Goal: Task Accomplishment & Management: Use online tool/utility

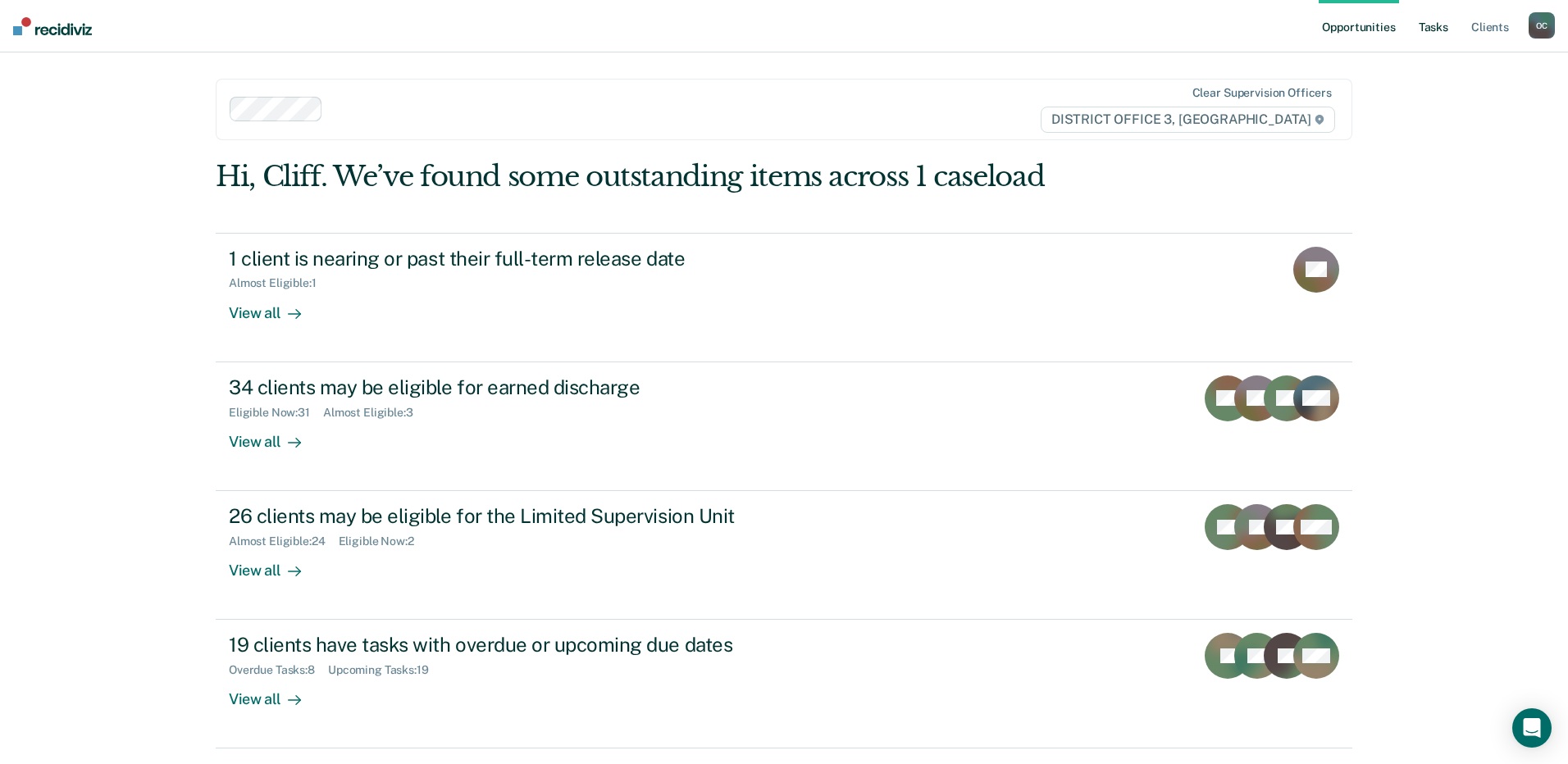
click at [1445, 27] on link "Tasks" at bounding box center [1434, 26] width 36 height 53
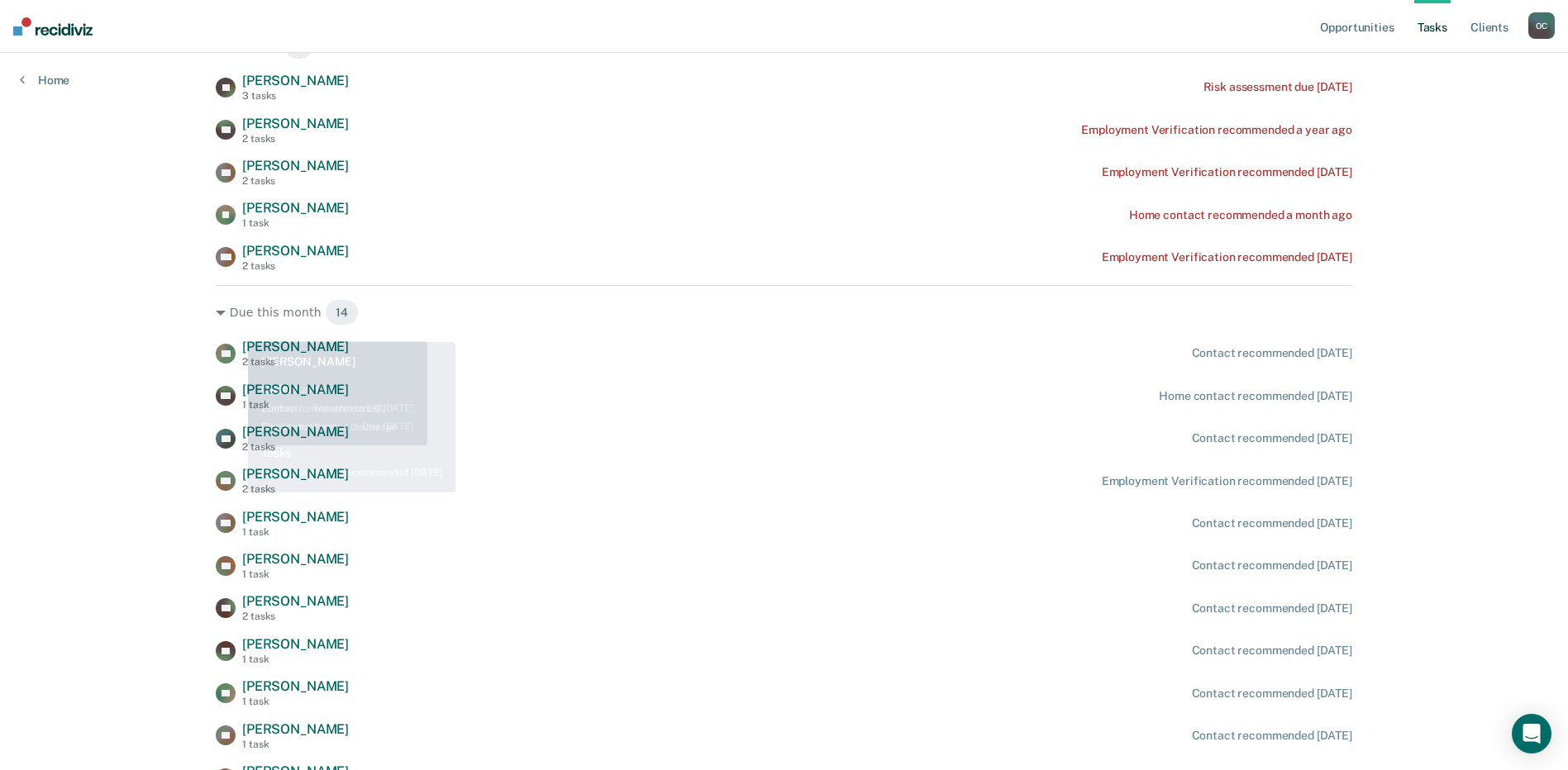
scroll to position [79, 0]
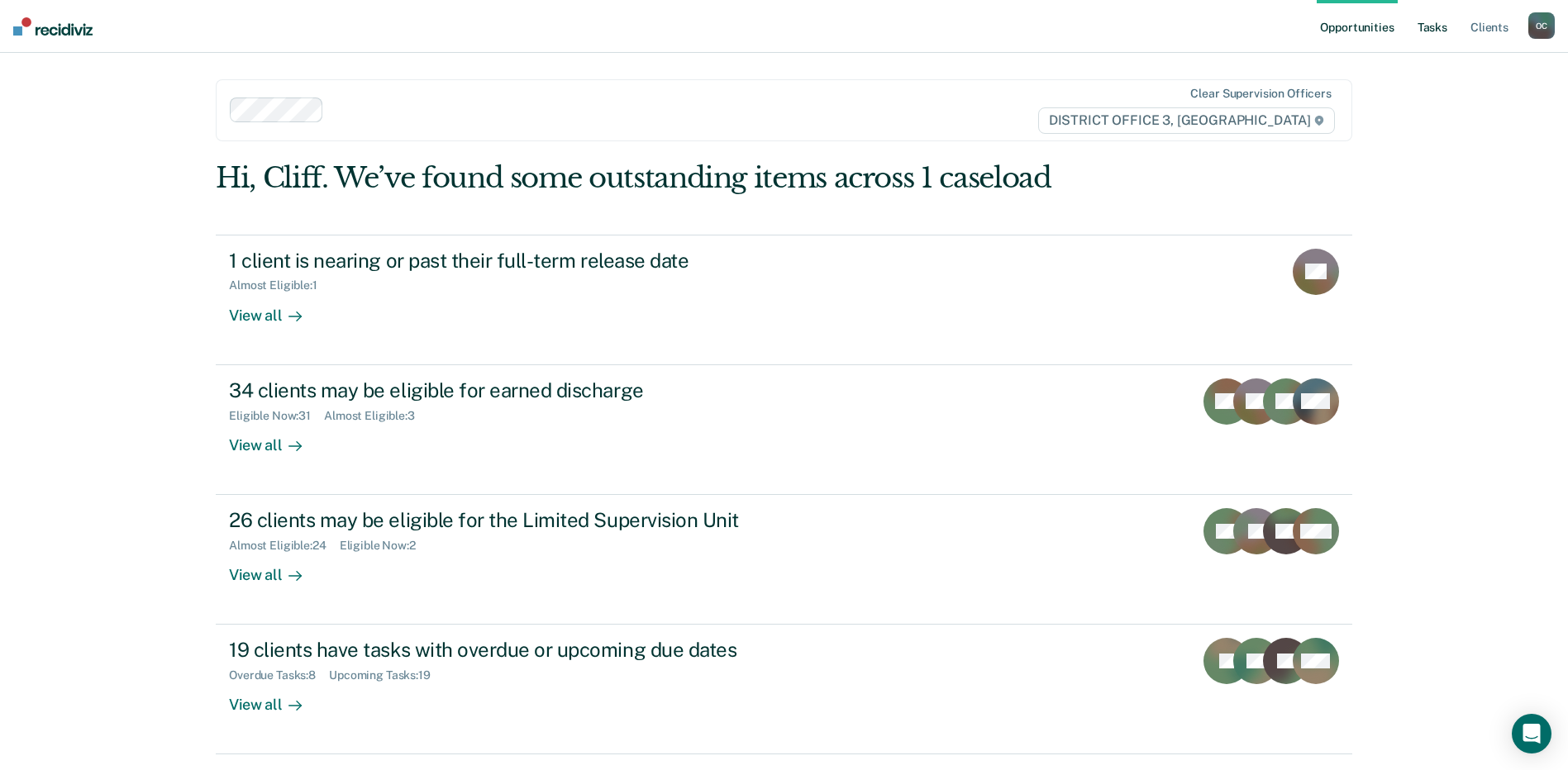
click at [1434, 20] on link "Tasks" at bounding box center [1433, 26] width 37 height 53
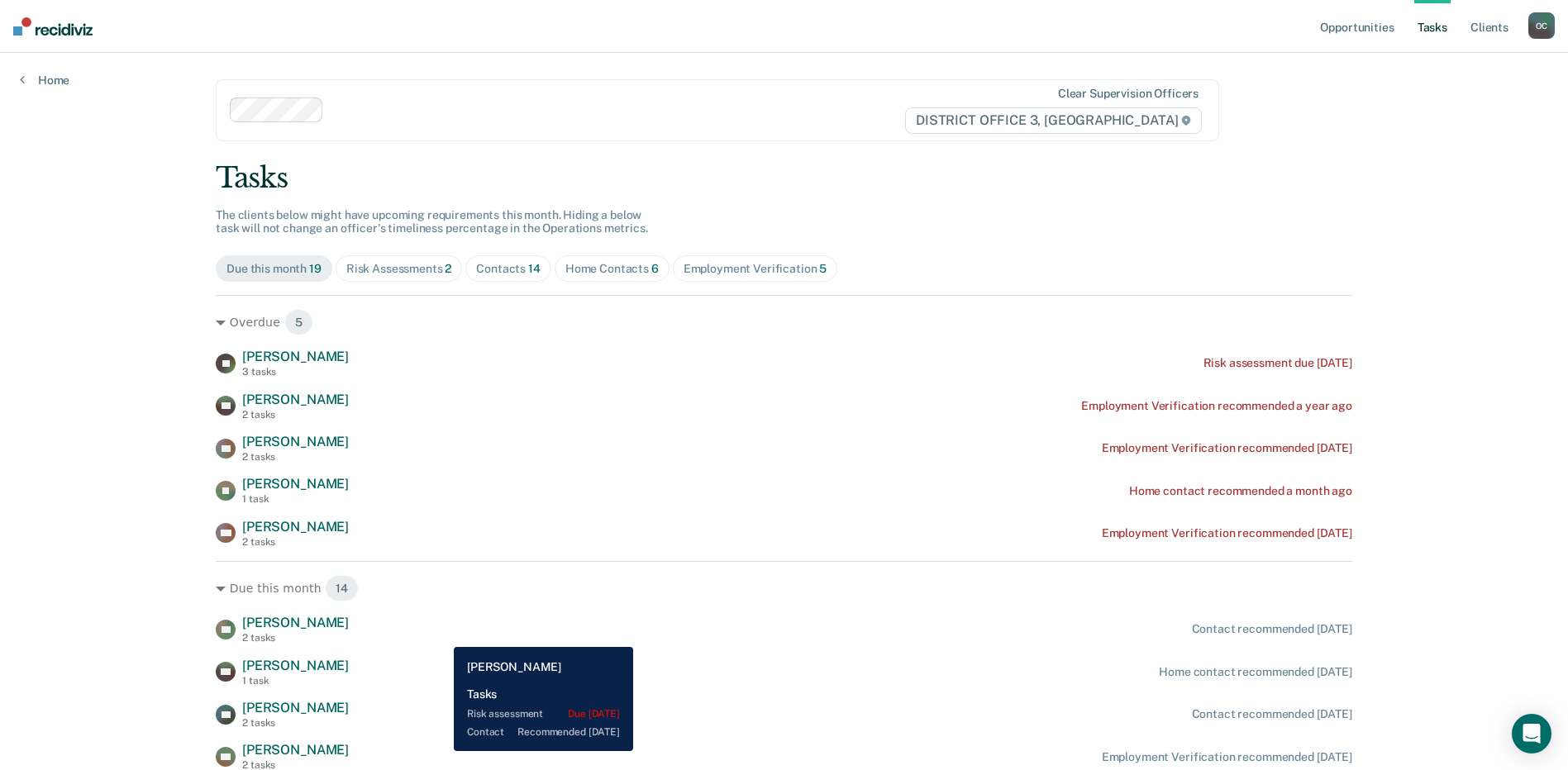
scroll to position [83, 0]
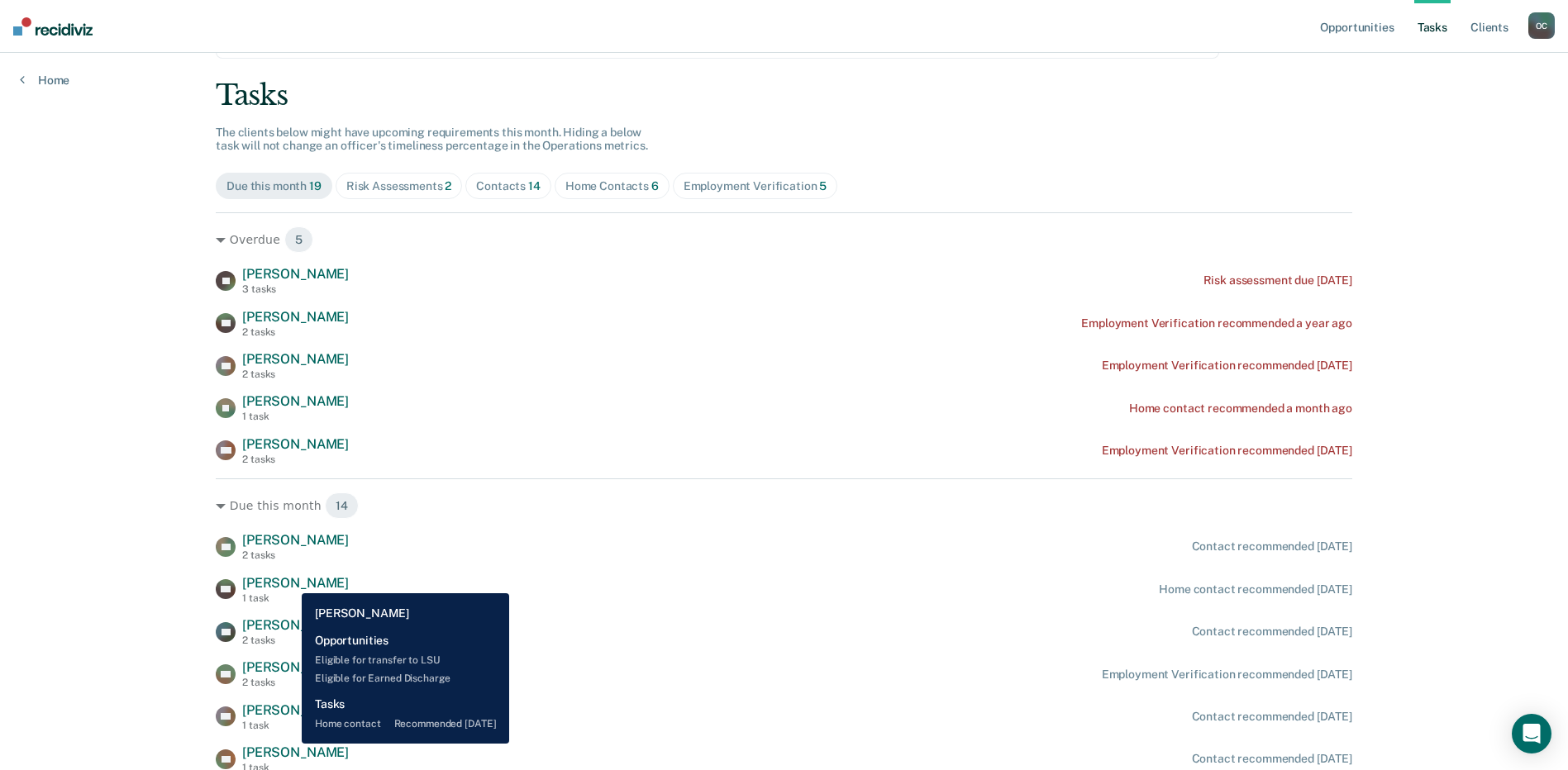
click at [289, 581] on span "[PERSON_NAME]" at bounding box center [295, 583] width 107 height 15
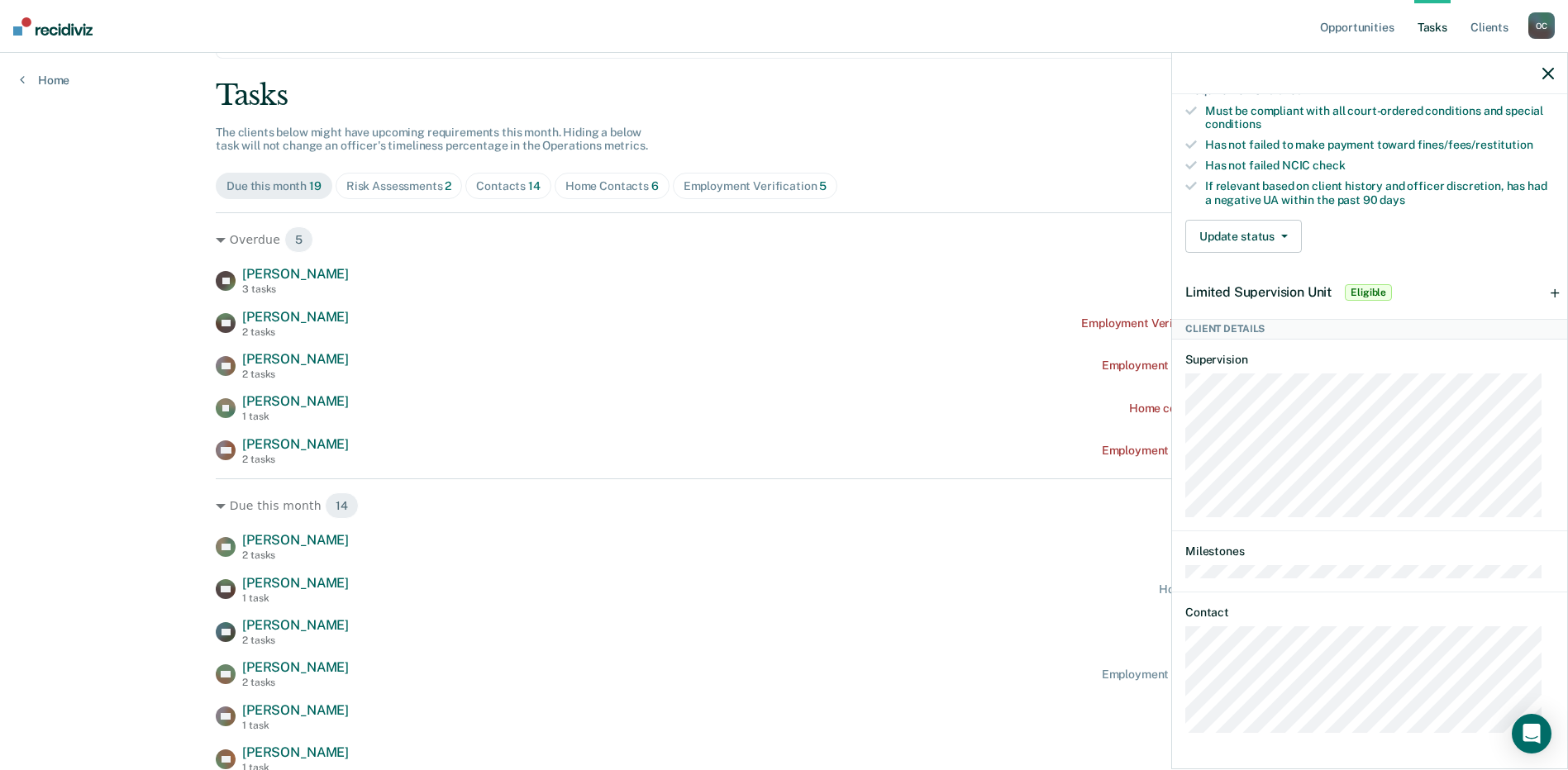
scroll to position [493, 0]
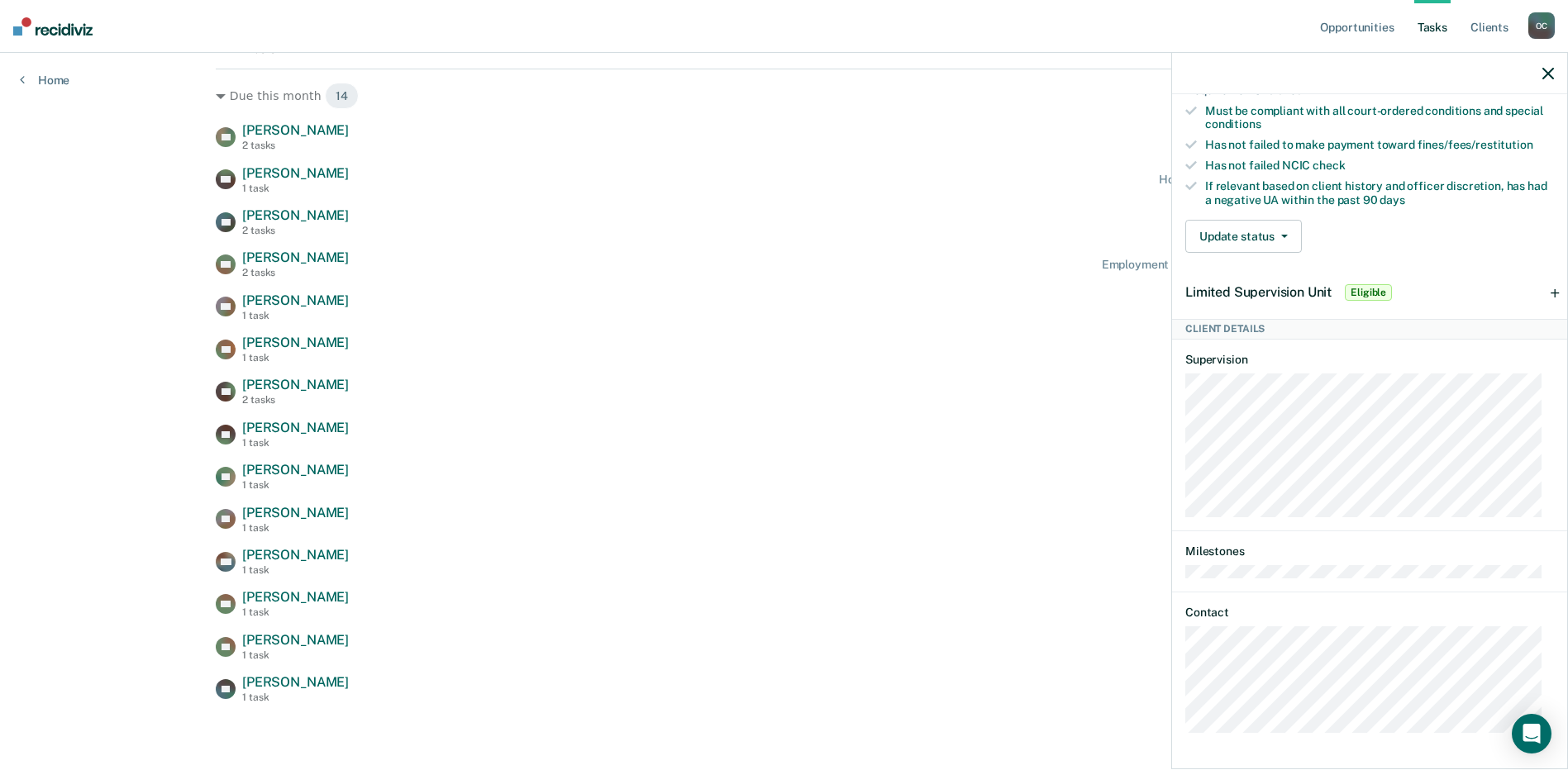
click at [1184, 692] on div "BO Tasks Home contact • Recommended in 7 days Last home contact on 7/15/25; 1 h…" at bounding box center [1370, 430] width 396 height 673
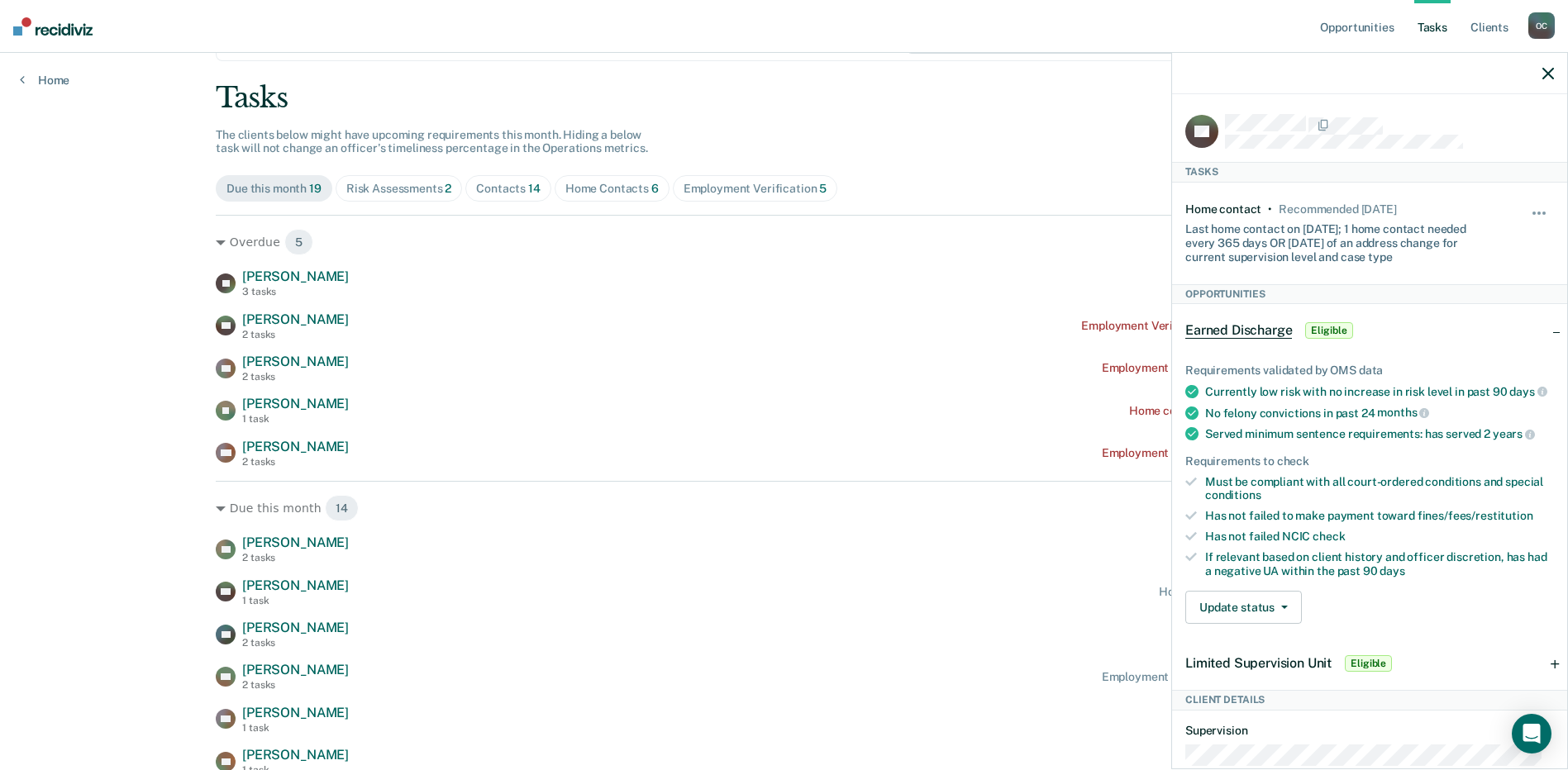
scroll to position [79, 0]
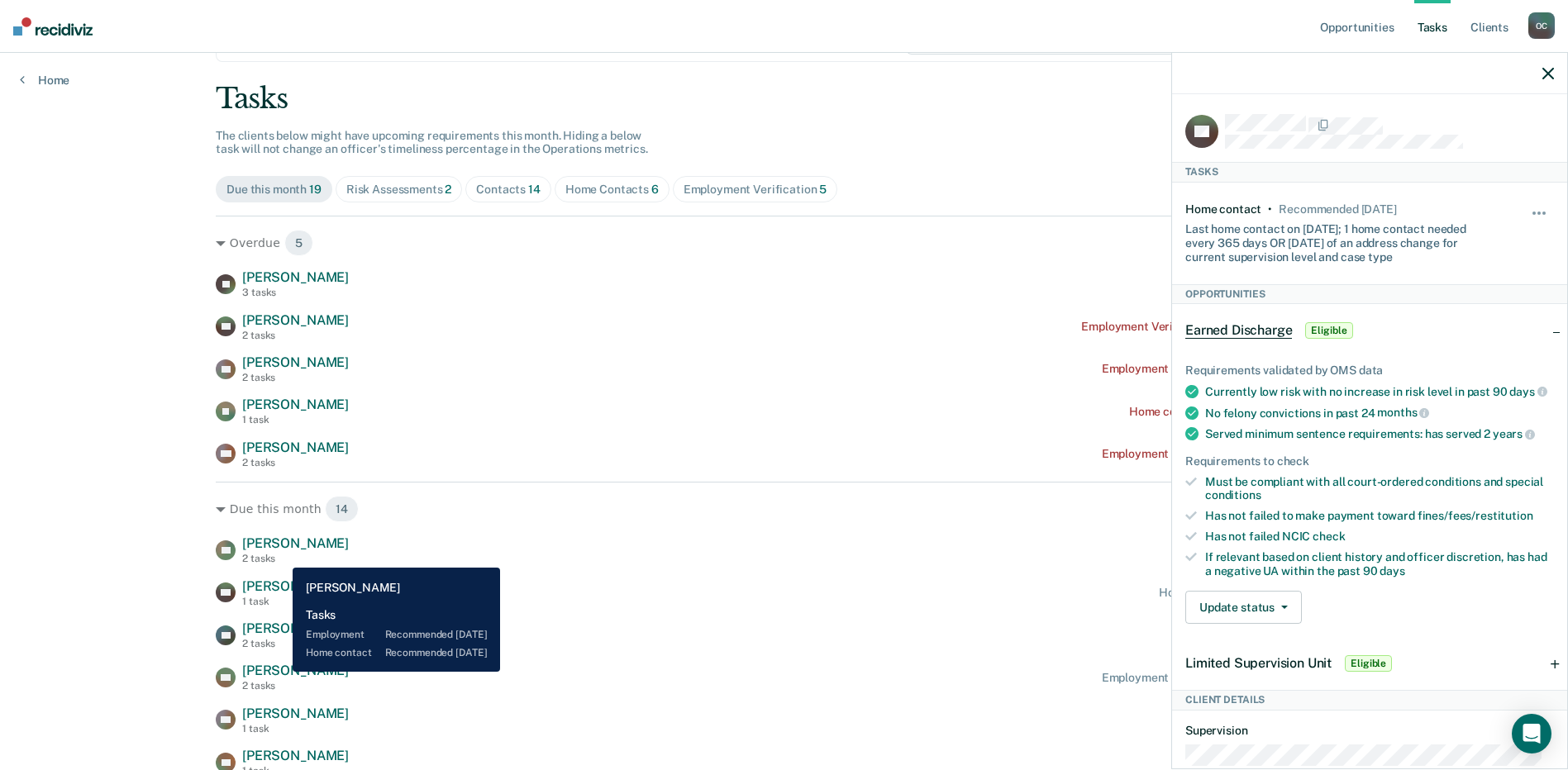
click at [280, 673] on span "[PERSON_NAME]" at bounding box center [295, 671] width 107 height 15
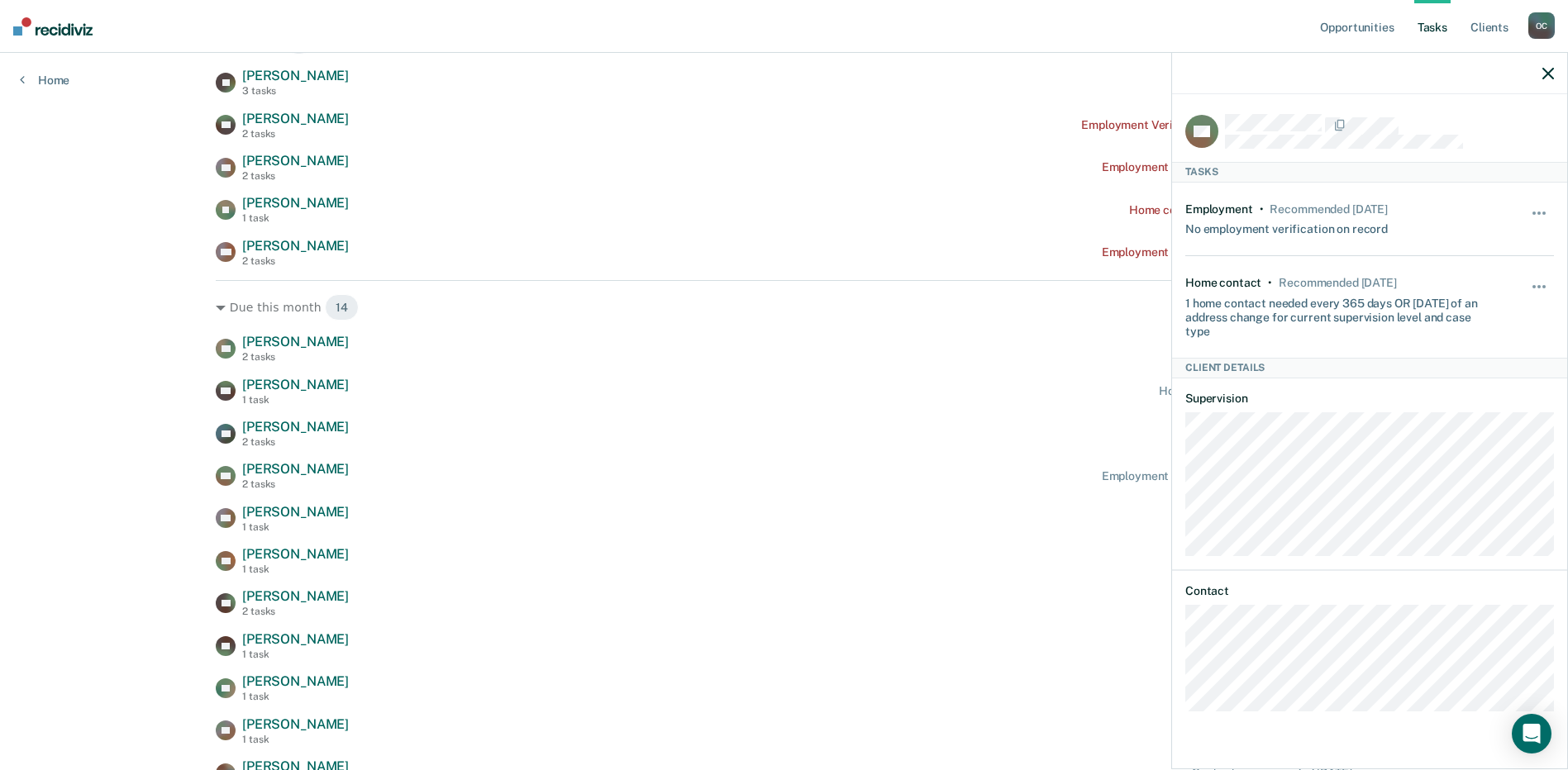
scroll to position [327, 0]
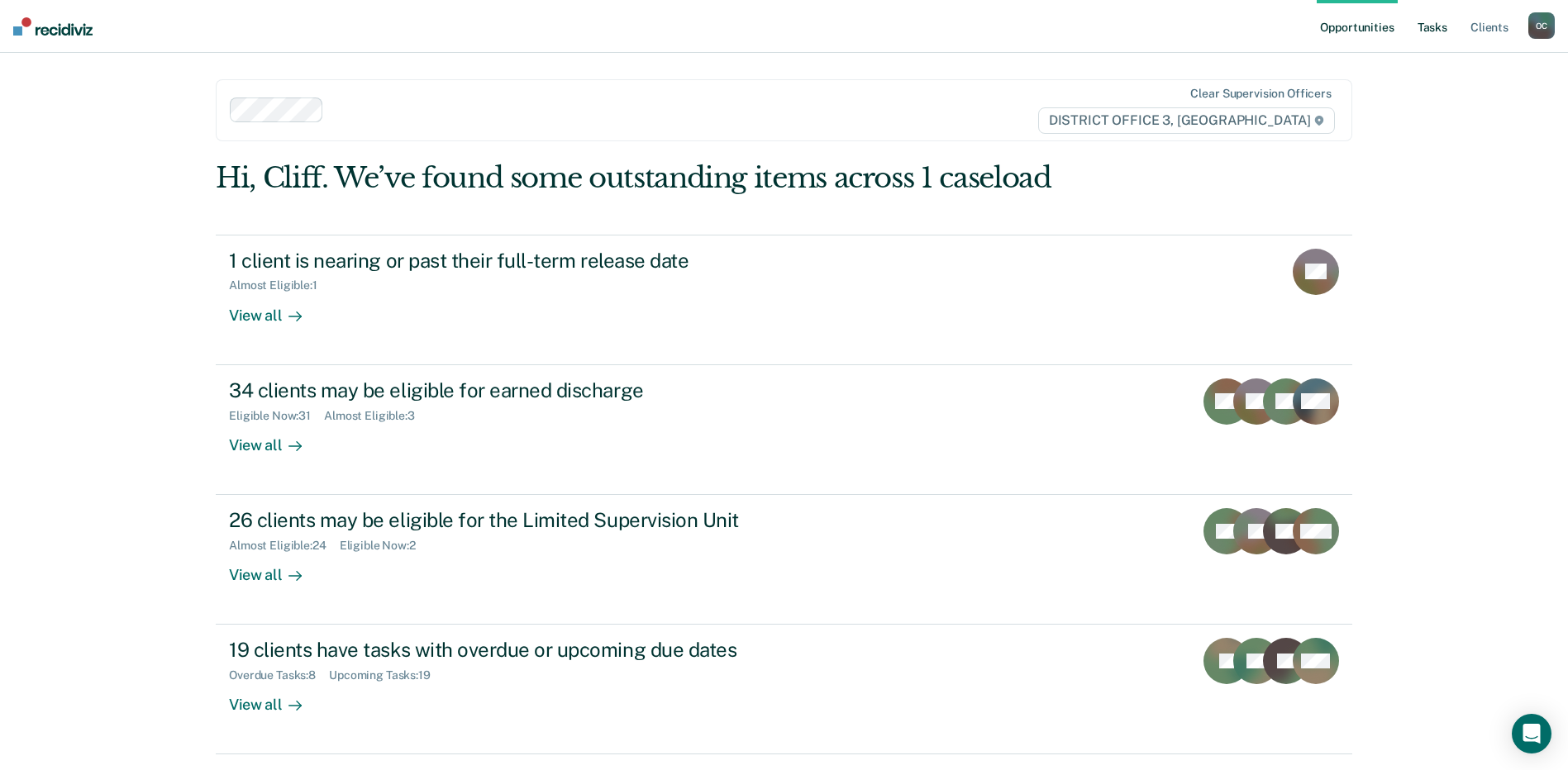
click at [1445, 22] on link "Tasks" at bounding box center [1433, 26] width 37 height 53
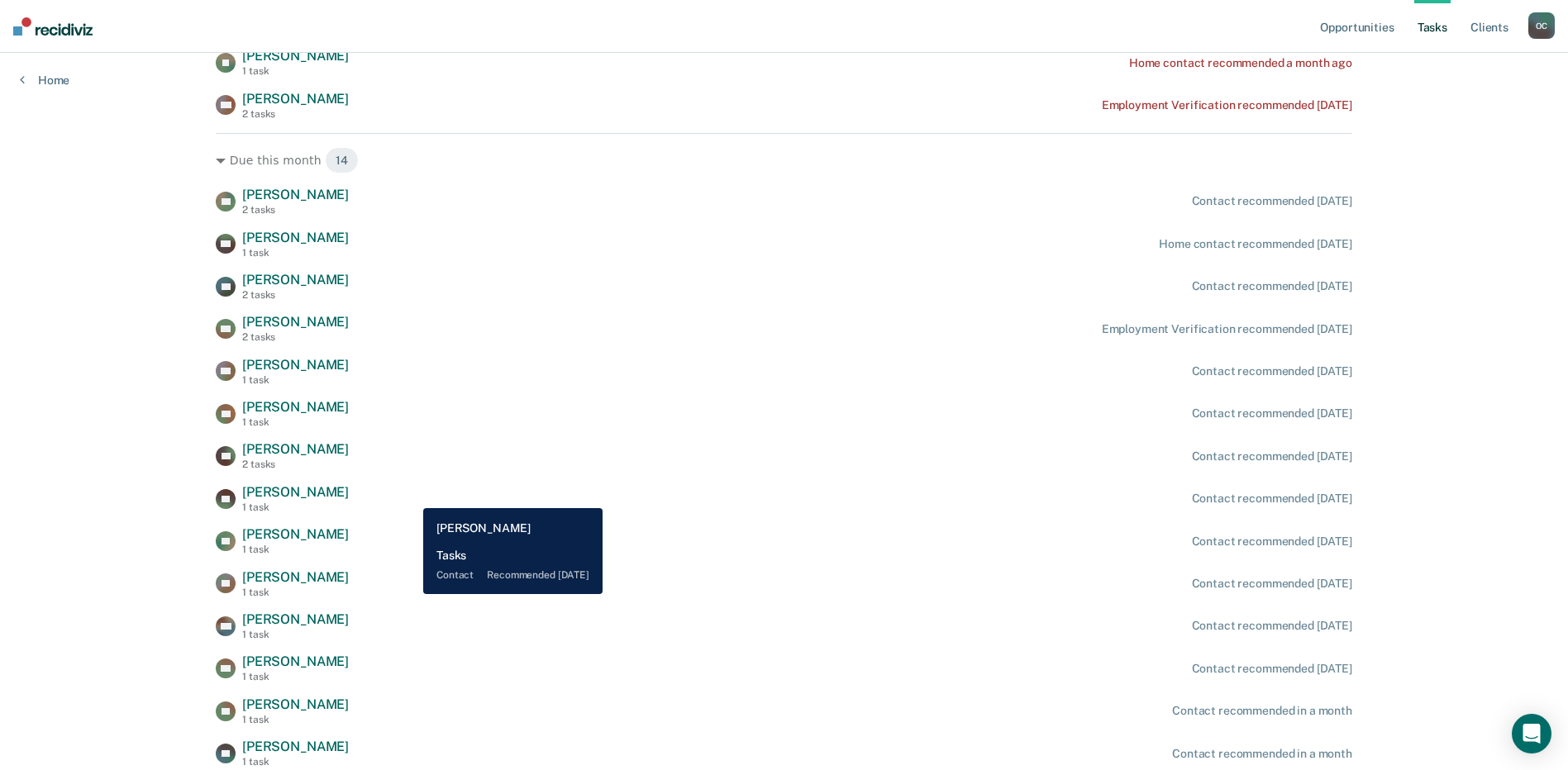
scroll to position [410, 0]
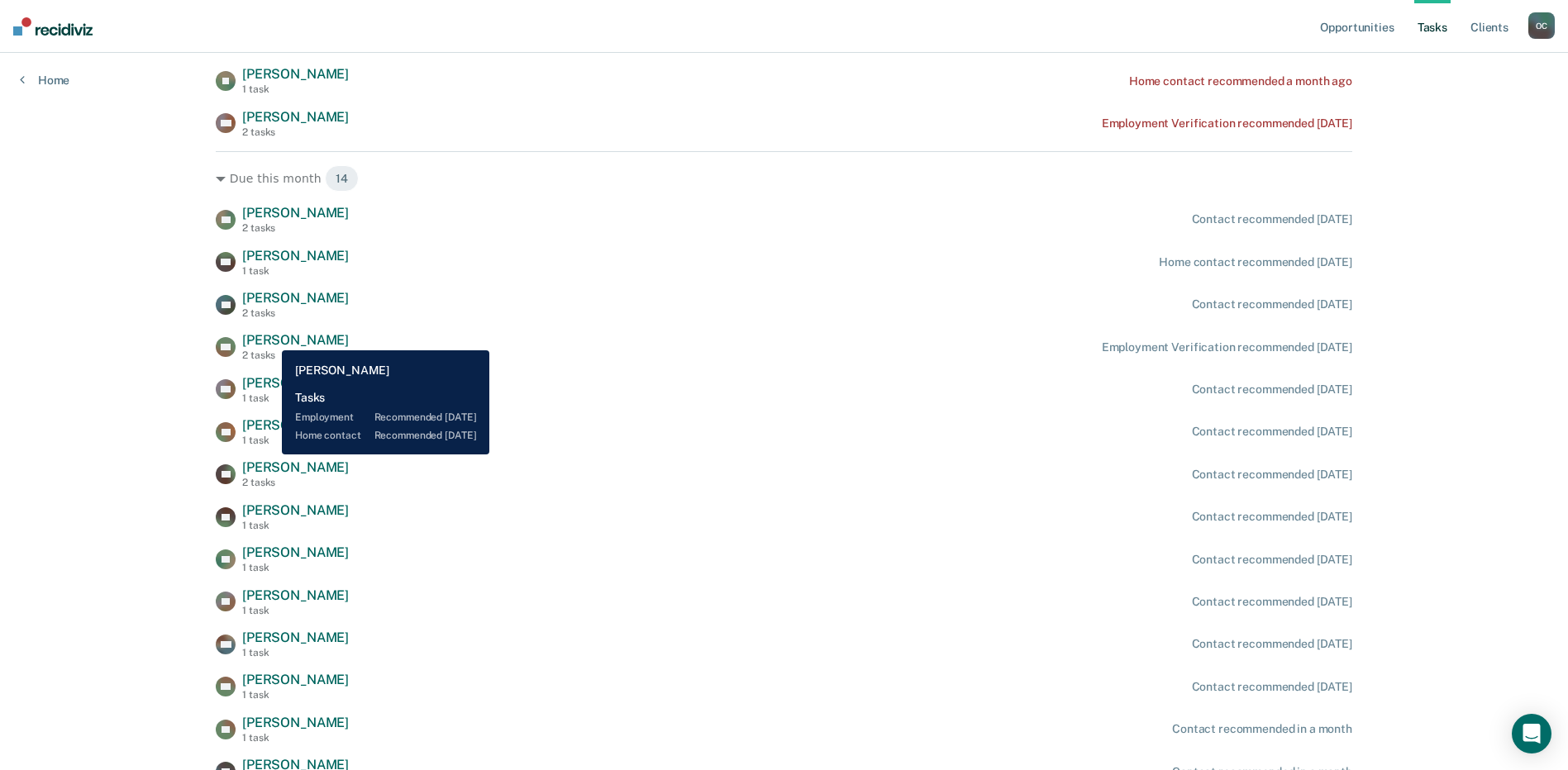
click at [269, 338] on span "[PERSON_NAME]" at bounding box center [295, 340] width 107 height 15
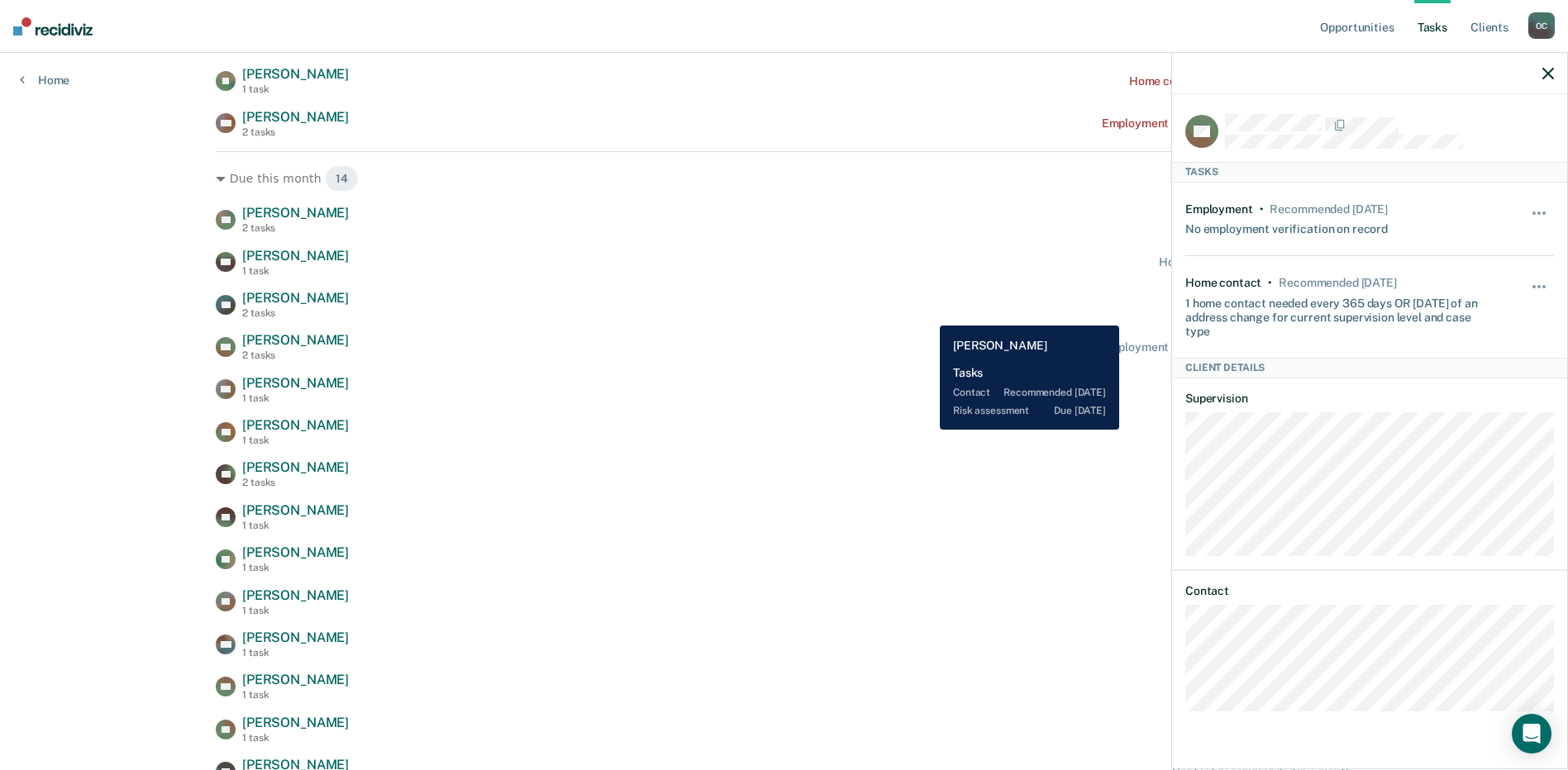
click at [869, 363] on div "AS [PERSON_NAME] 2 tasks Contact recommended [DATE] [PERSON_NAME] 1 task Home c…" at bounding box center [784, 495] width 1137 height 581
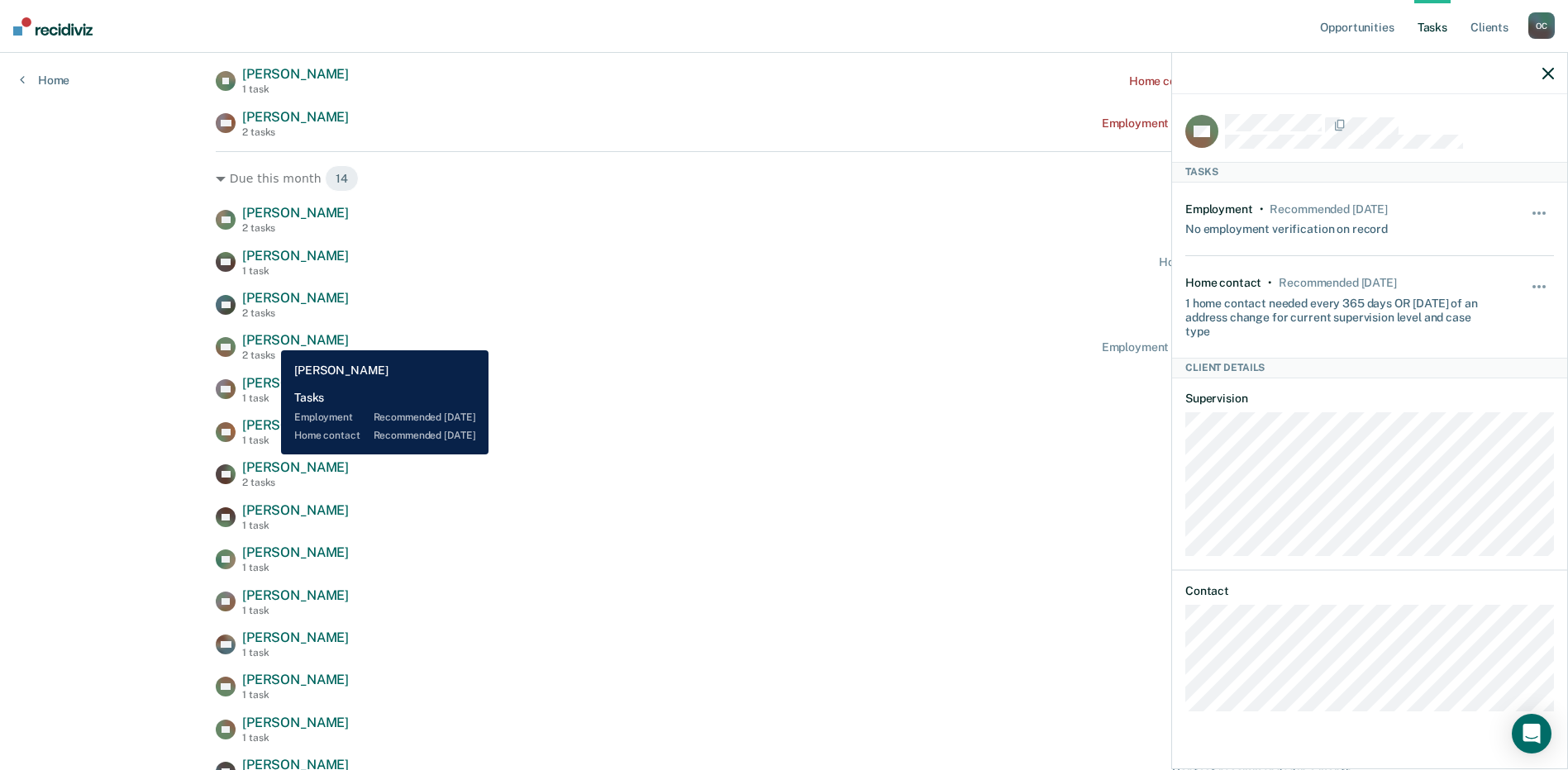
click at [268, 338] on span "[PERSON_NAME]" at bounding box center [295, 340] width 107 height 15
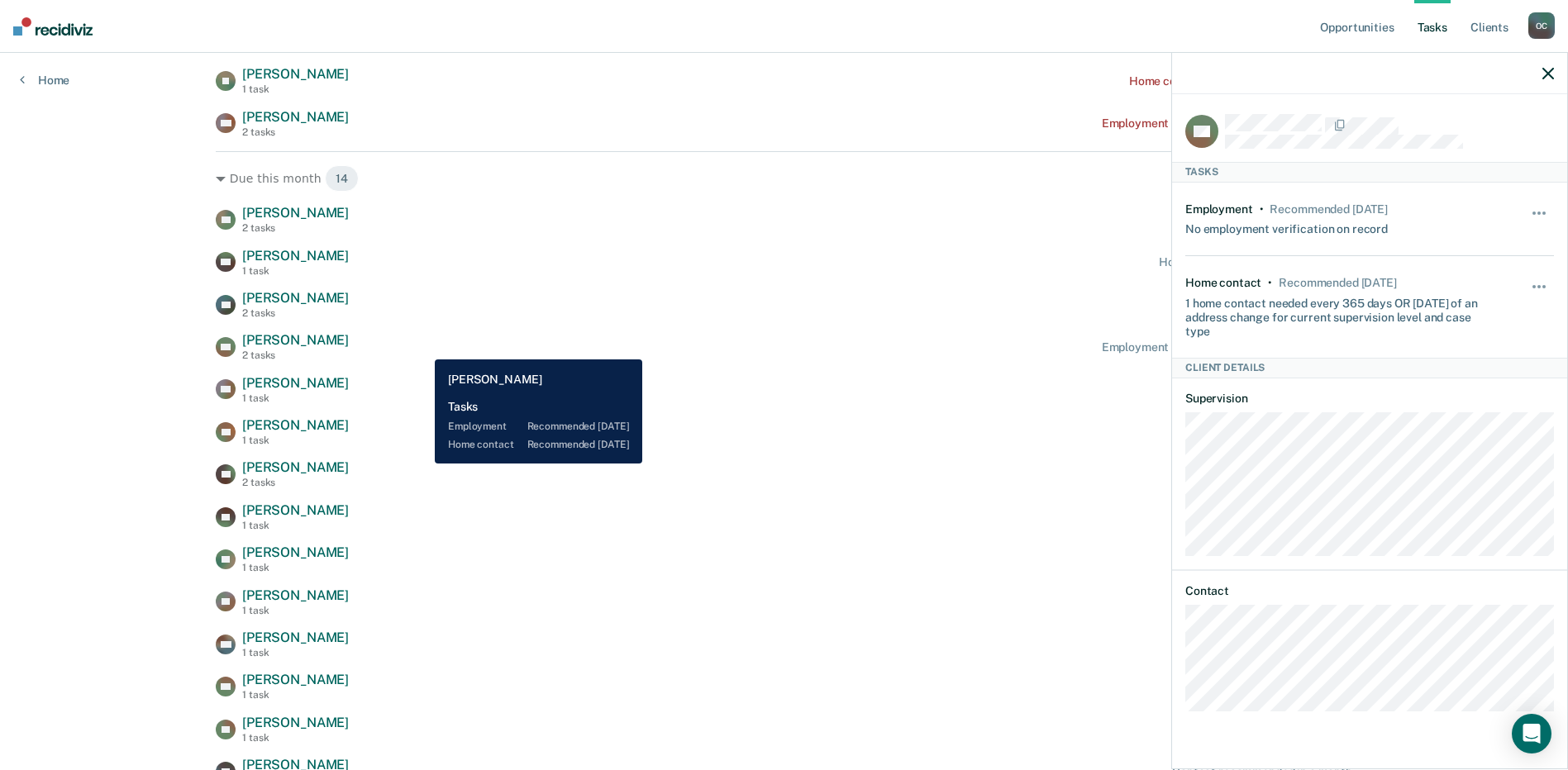
click at [423, 347] on div "AW [PERSON_NAME] 2 tasks Employment Verification recommended [DATE]" at bounding box center [784, 346] width 1137 height 29
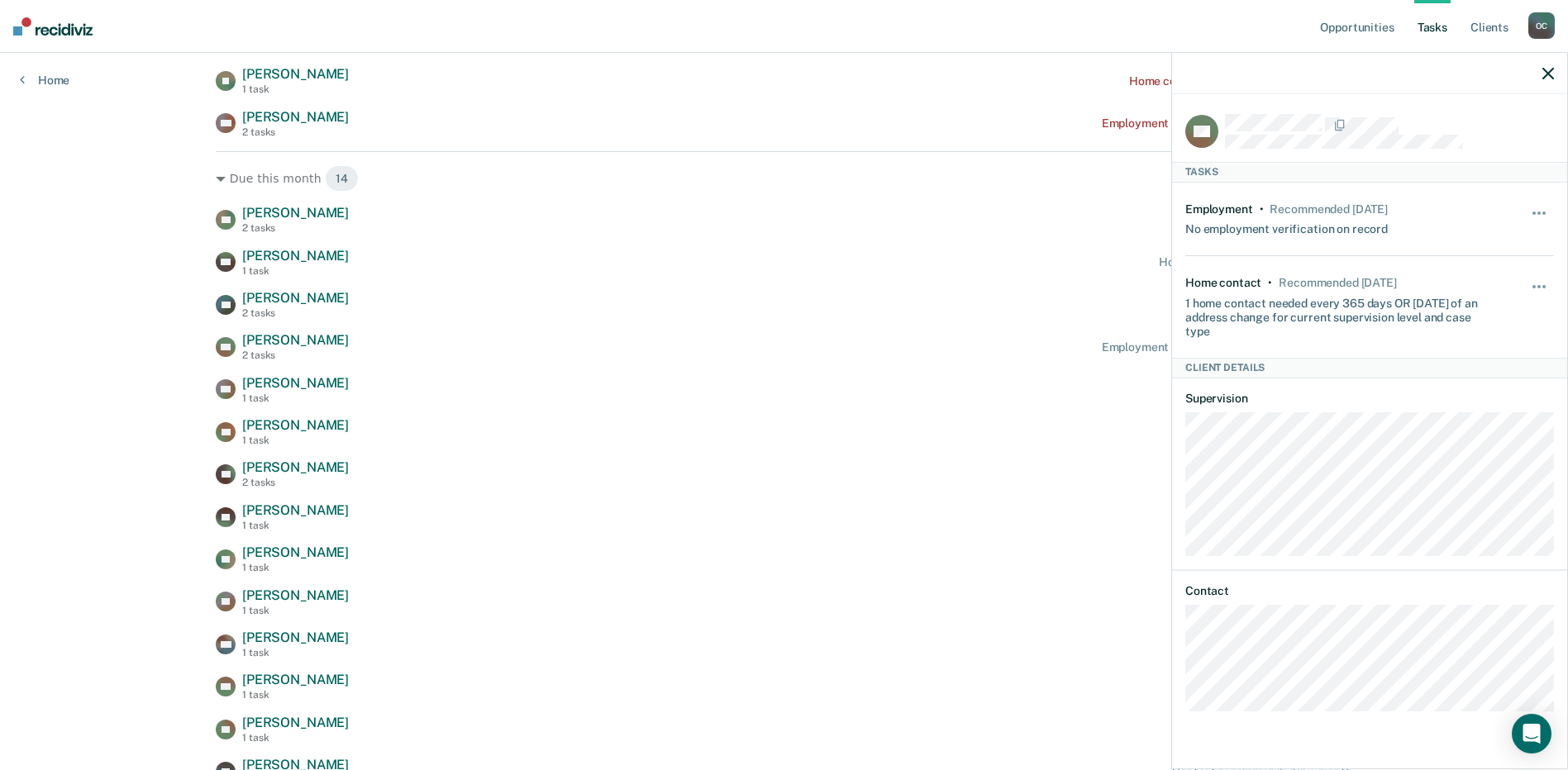
click at [1541, 74] on div at bounding box center [1370, 73] width 396 height 41
click at [1549, 74] on icon "button" at bounding box center [1549, 73] width 12 height 12
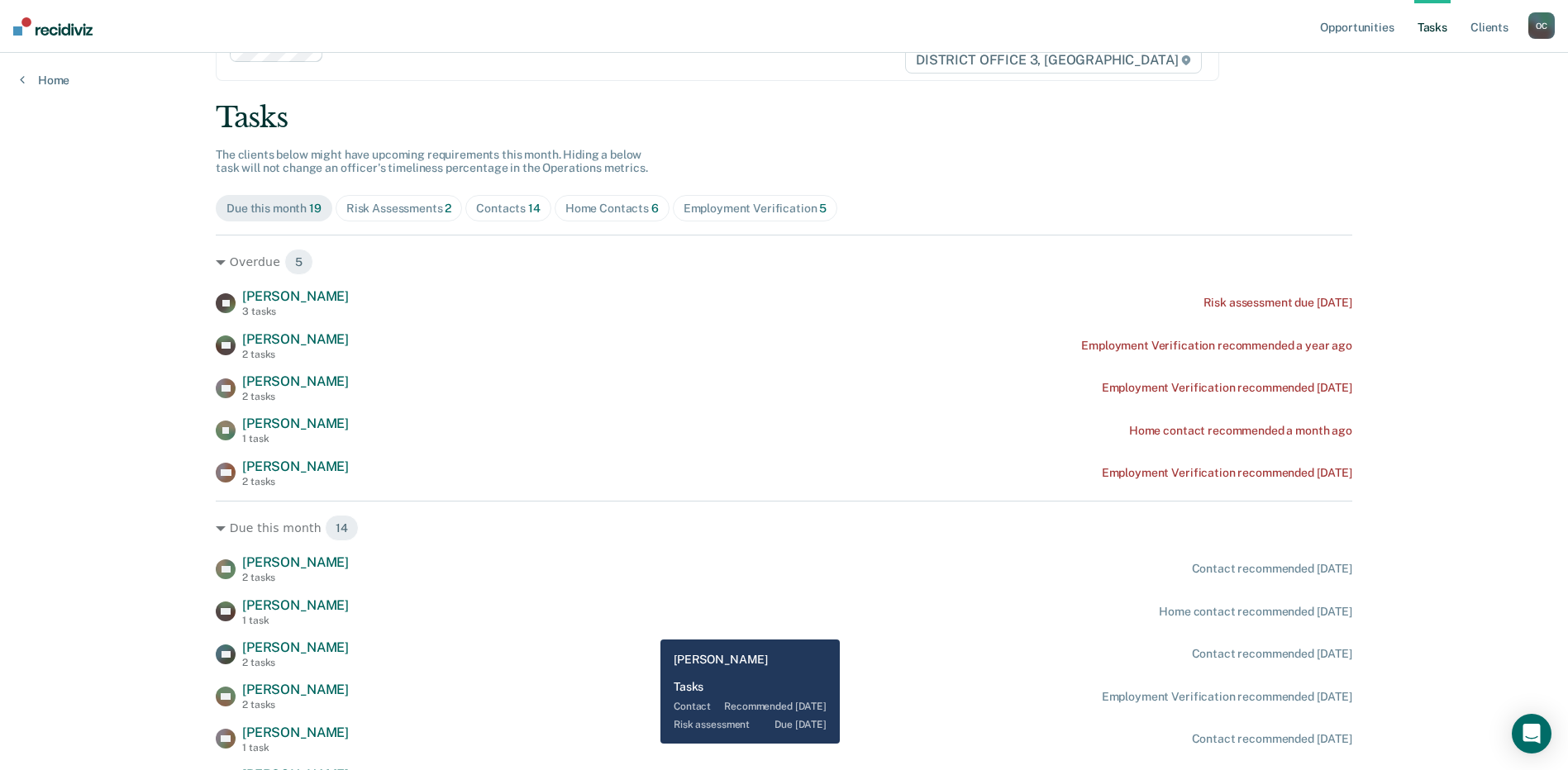
scroll to position [0, 0]
